Goal: Register for event/course

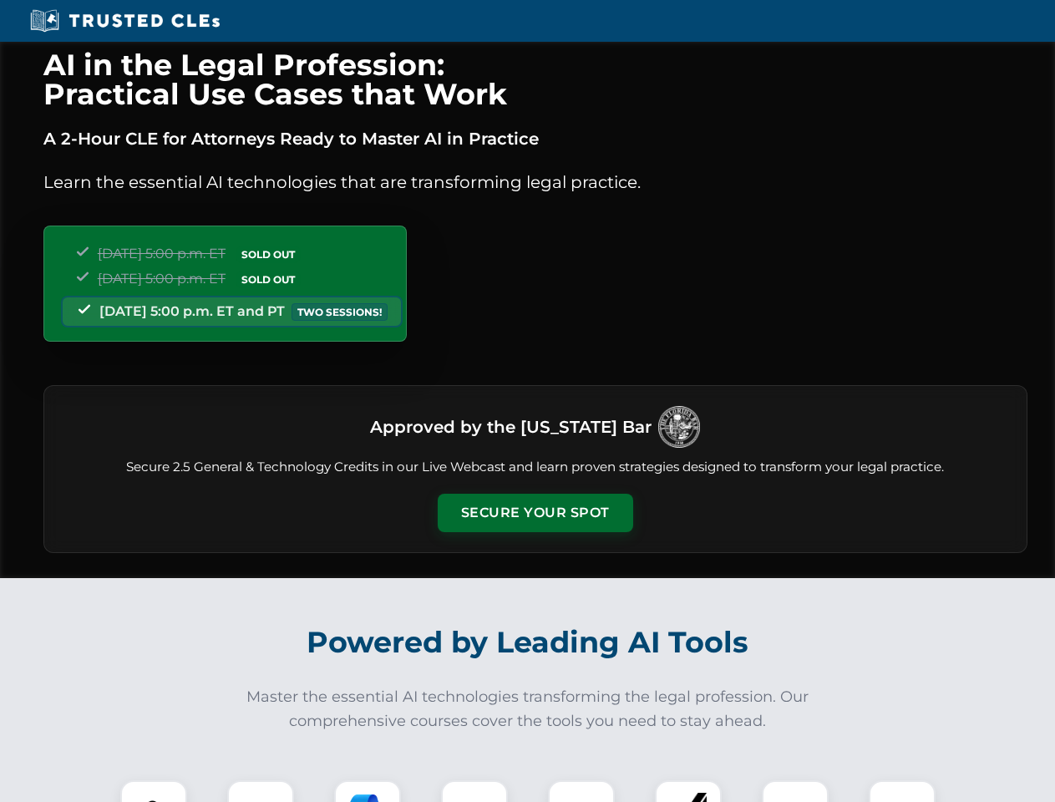
click at [535, 513] on button "Secure Your Spot" at bounding box center [535, 513] width 195 height 38
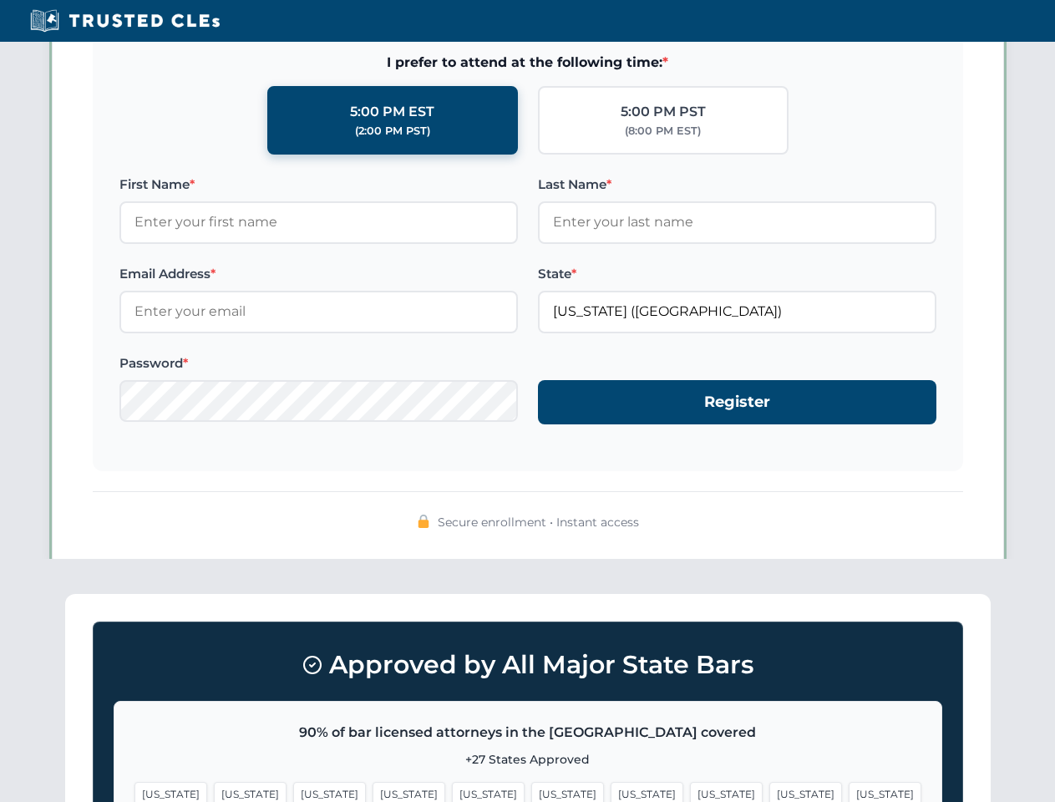
click at [611, 791] on span "[US_STATE]" at bounding box center [647, 794] width 73 height 24
click at [769, 791] on span "[US_STATE]" at bounding box center [805, 794] width 73 height 24
